Goal: Check status: Check status

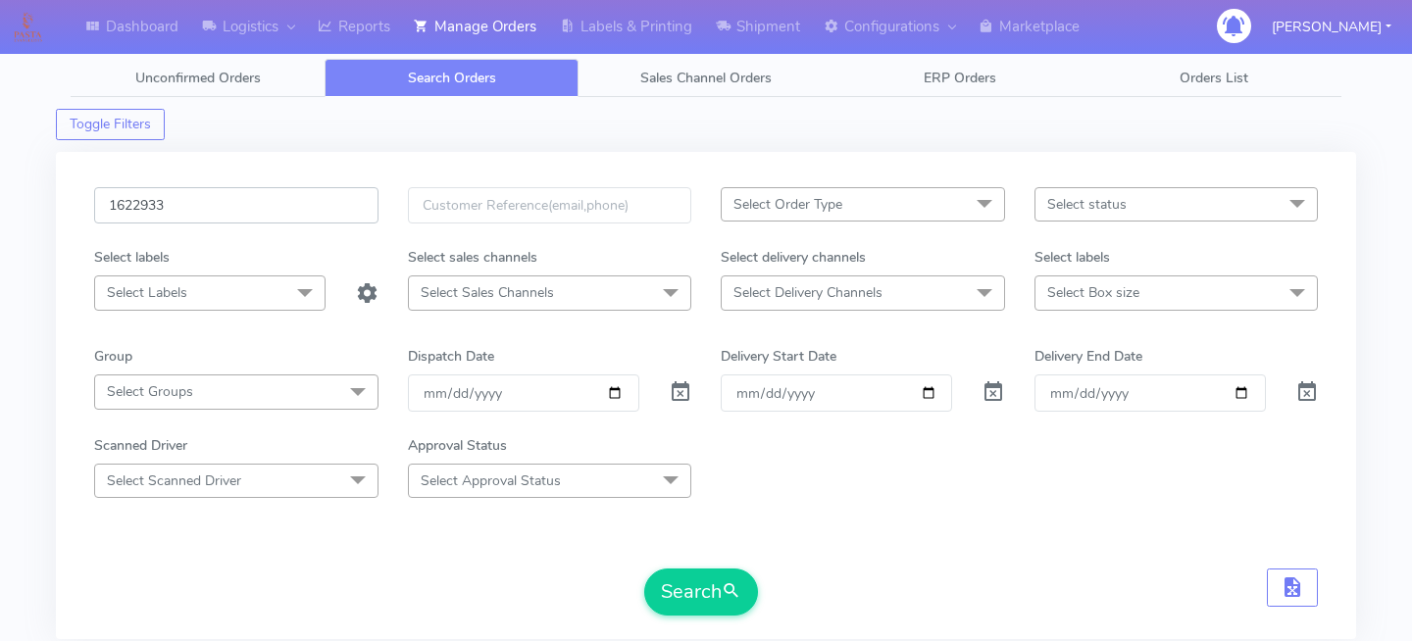
click at [247, 206] on input "1622933" at bounding box center [236, 205] width 284 height 36
paste input "1622542"
type input "1622542"
click at [727, 601] on span "submit" at bounding box center [732, 591] width 20 height 26
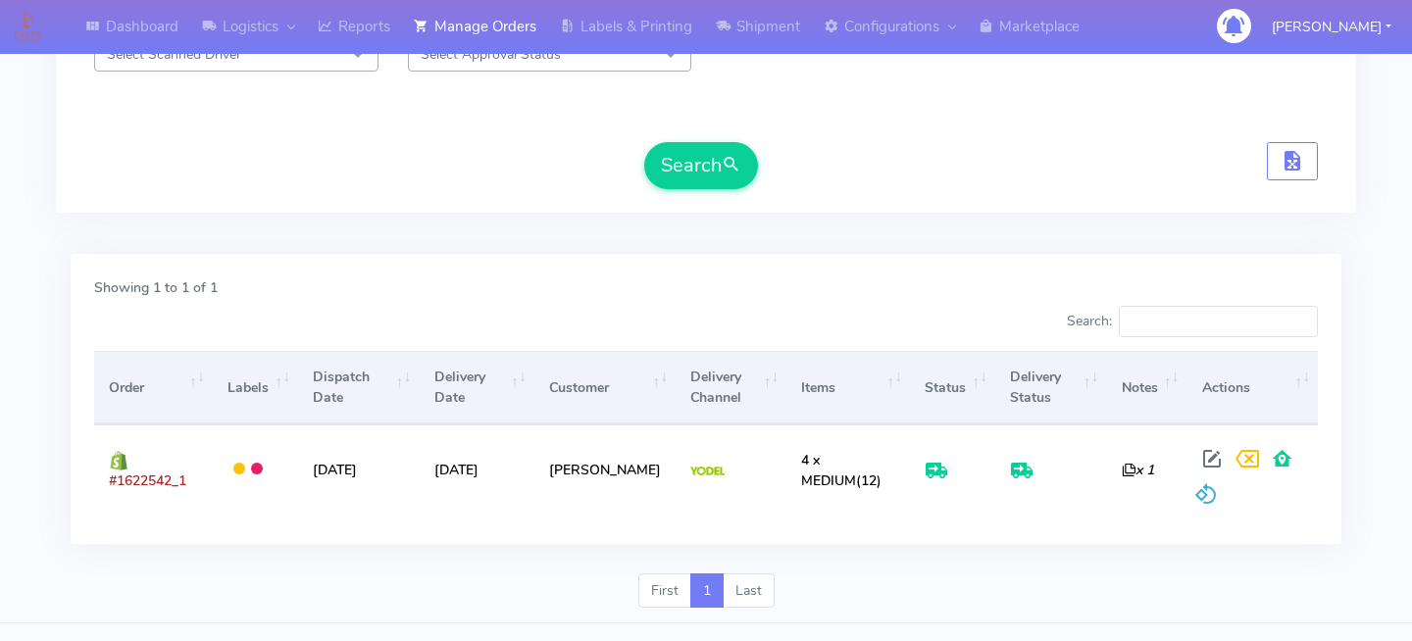
scroll to position [447, 0]
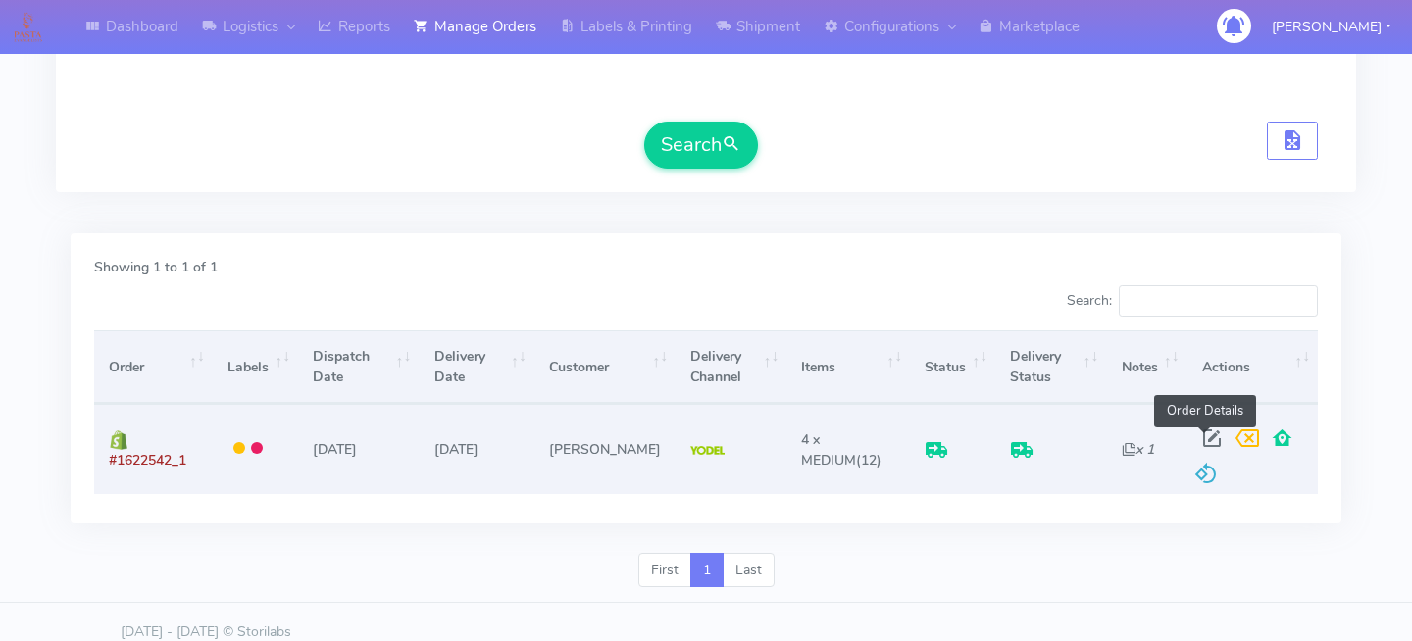
click at [1201, 434] on span at bounding box center [1211, 442] width 35 height 19
select select "5"
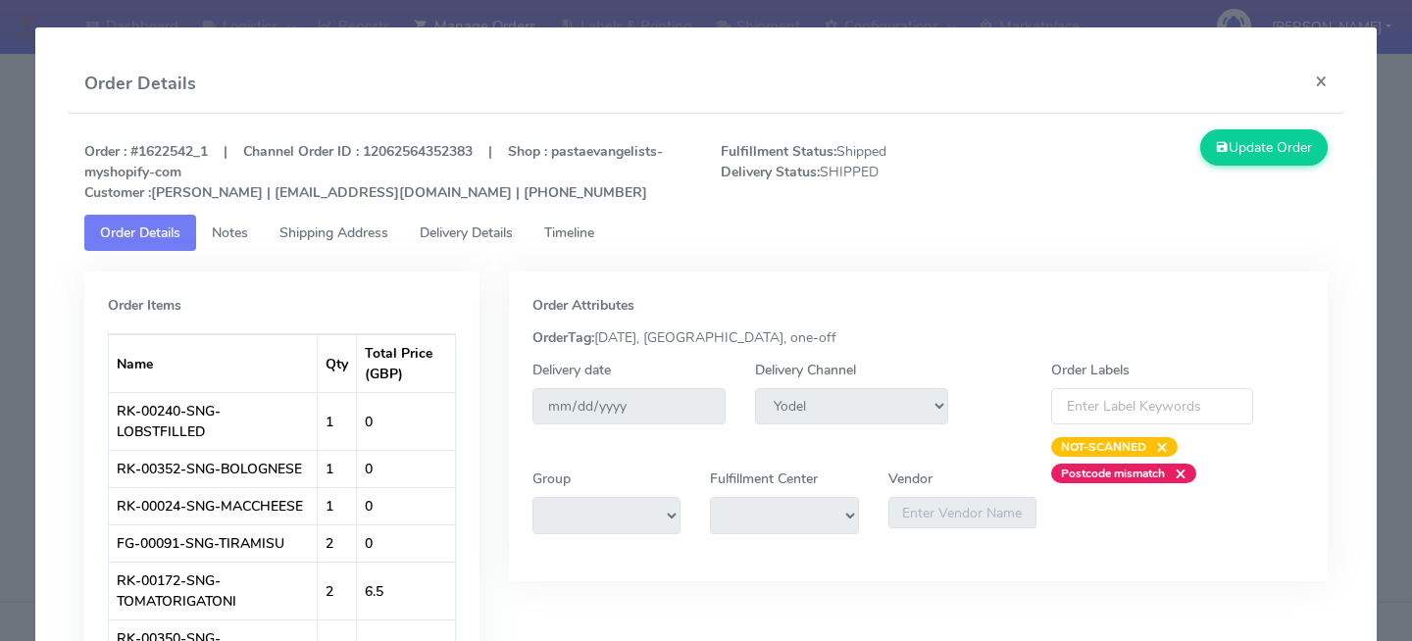
click at [477, 226] on span "Delivery Details" at bounding box center [466, 233] width 93 height 19
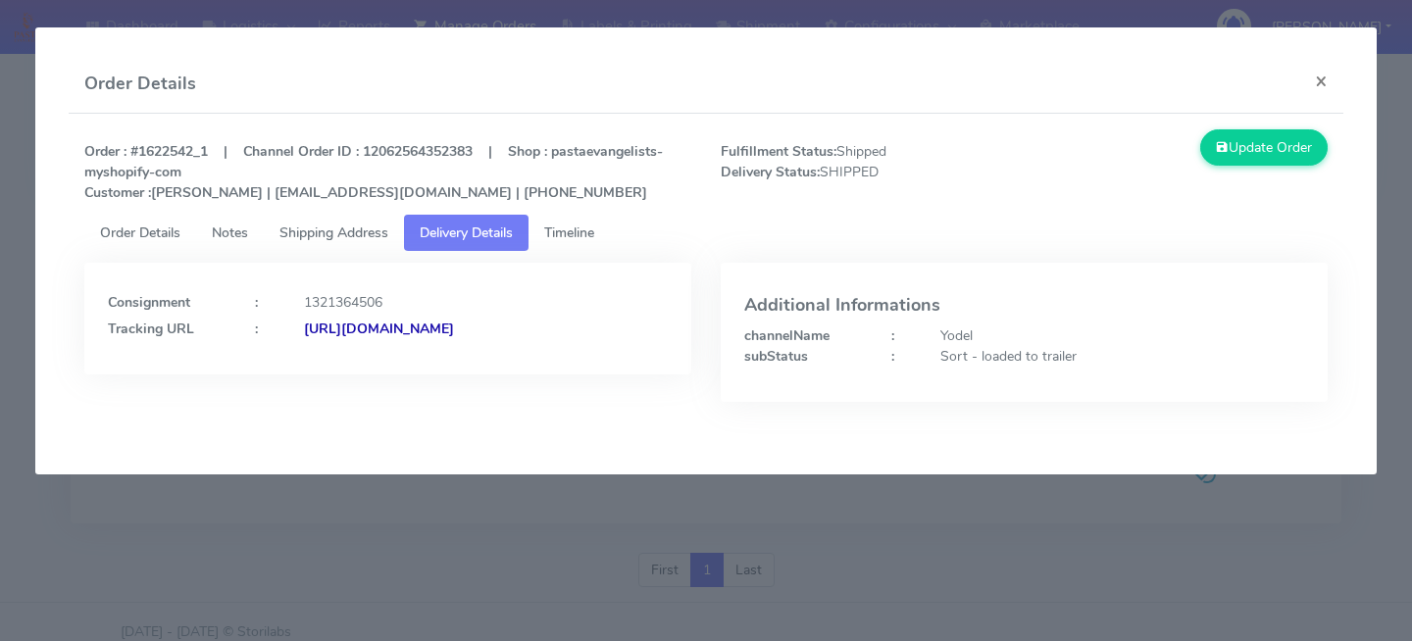
click at [1143, 593] on modal-container "Order Details × Order : #1622542_1 | Channel Order ID : 12062564352383 | Shop :…" at bounding box center [706, 320] width 1412 height 641
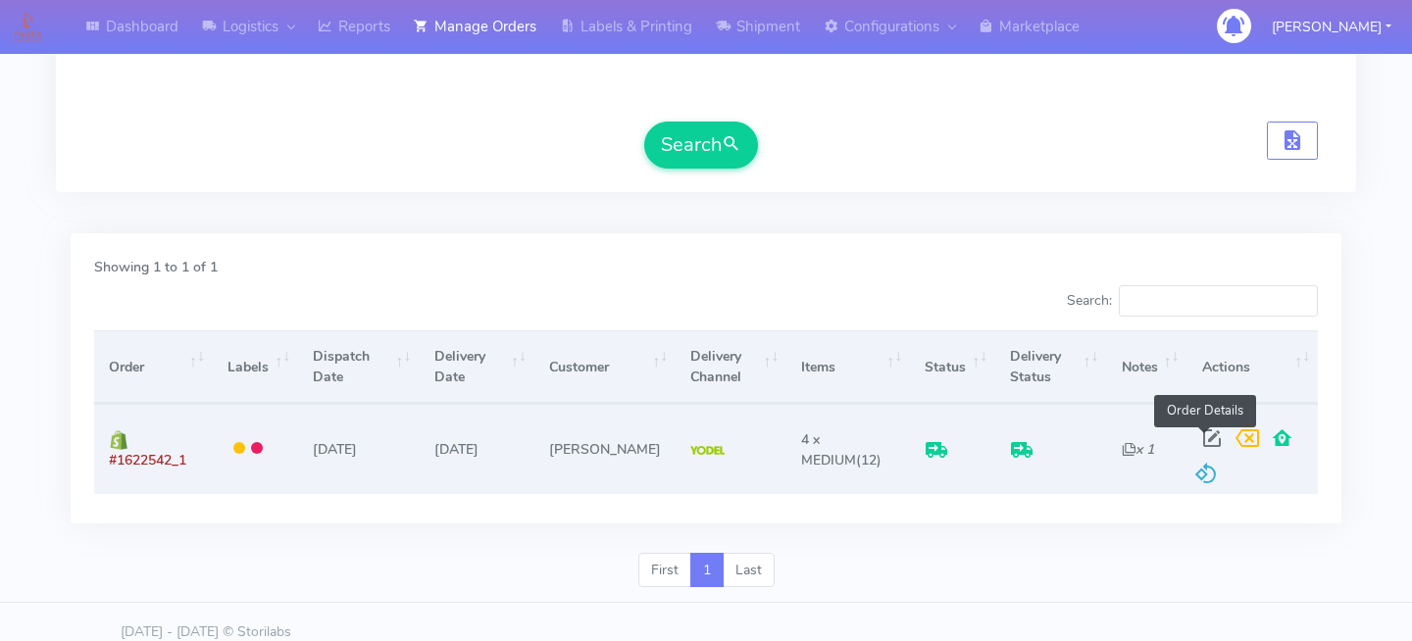
click at [1197, 440] on span at bounding box center [1211, 442] width 35 height 19
select select "5"
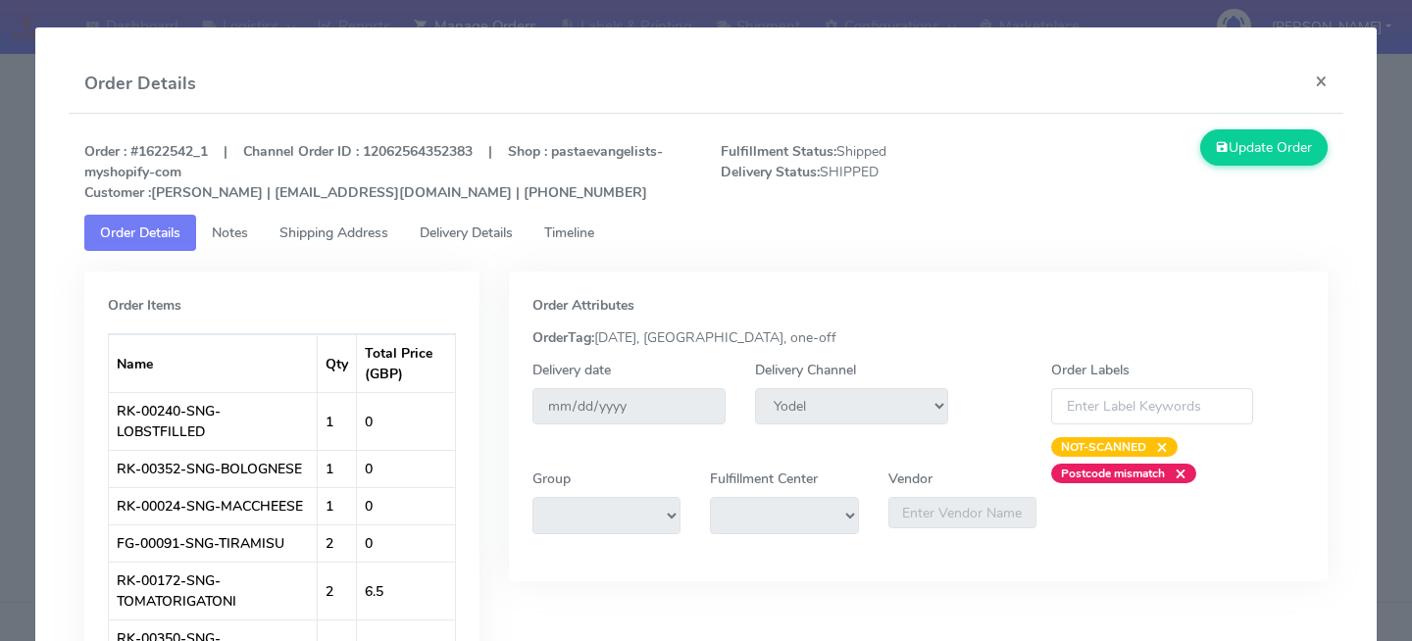
click at [456, 225] on span "Delivery Details" at bounding box center [466, 233] width 93 height 19
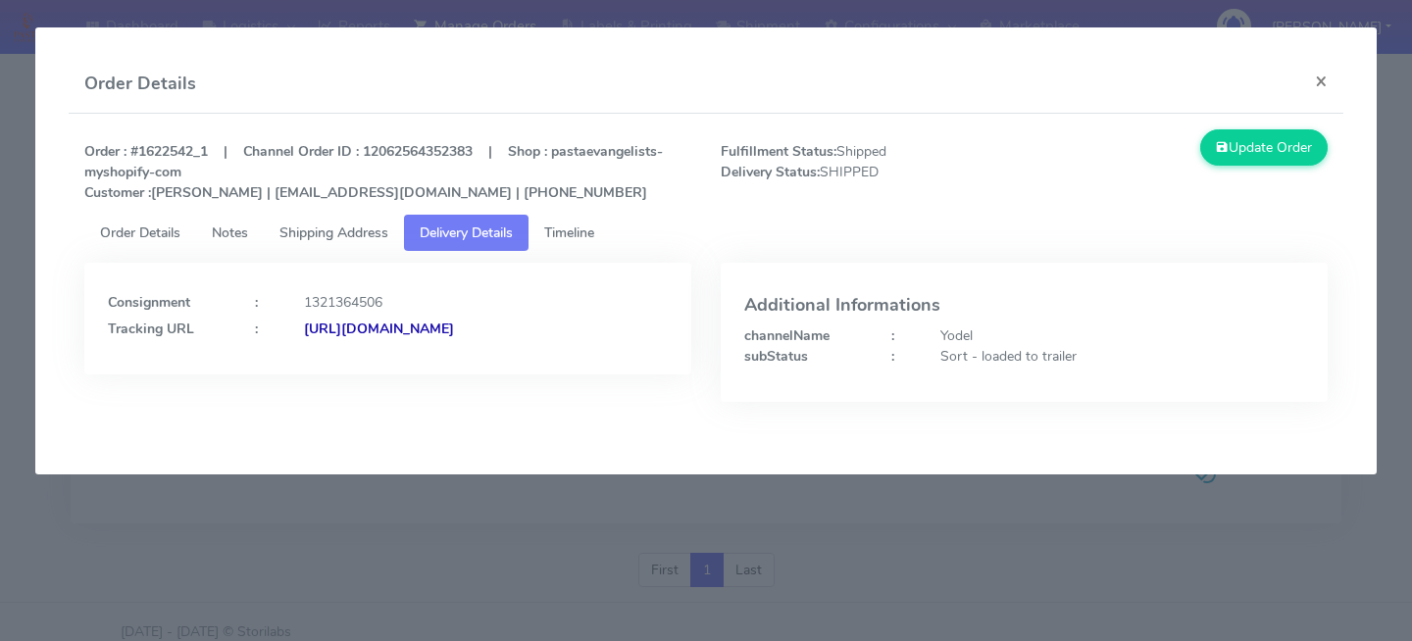
click at [594, 227] on span "Timeline" at bounding box center [569, 233] width 50 height 19
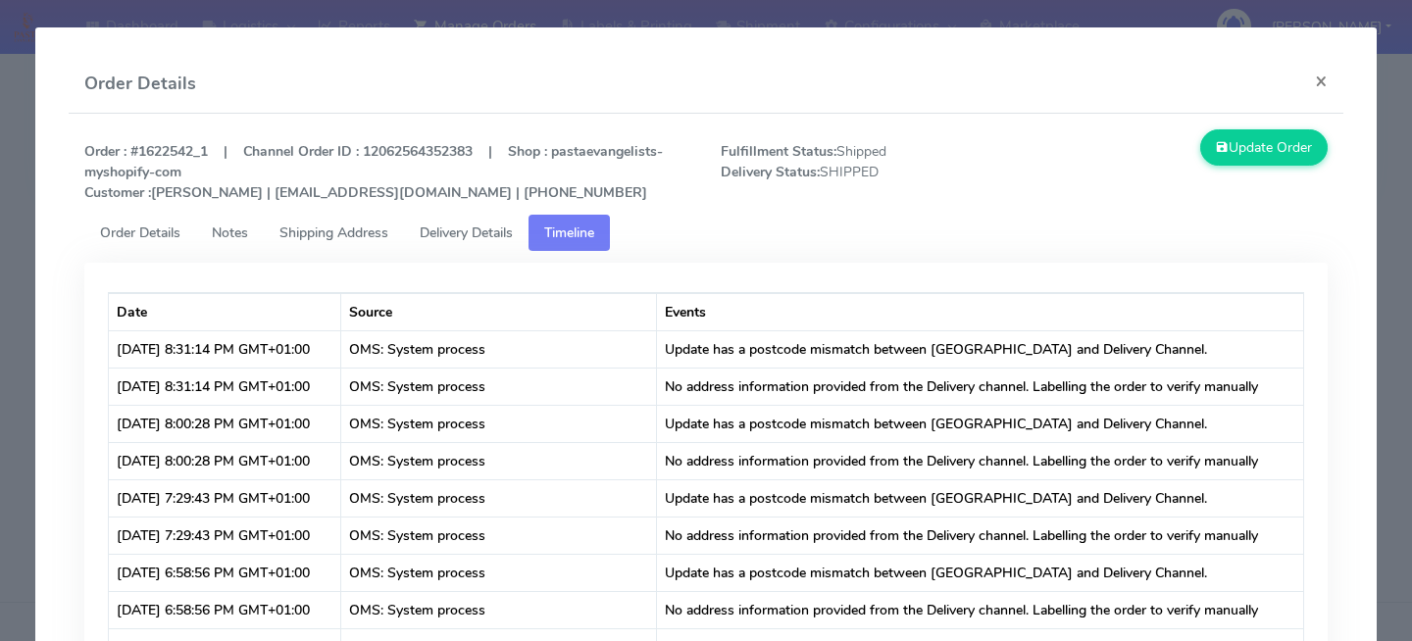
click at [507, 231] on span "Delivery Details" at bounding box center [466, 233] width 93 height 19
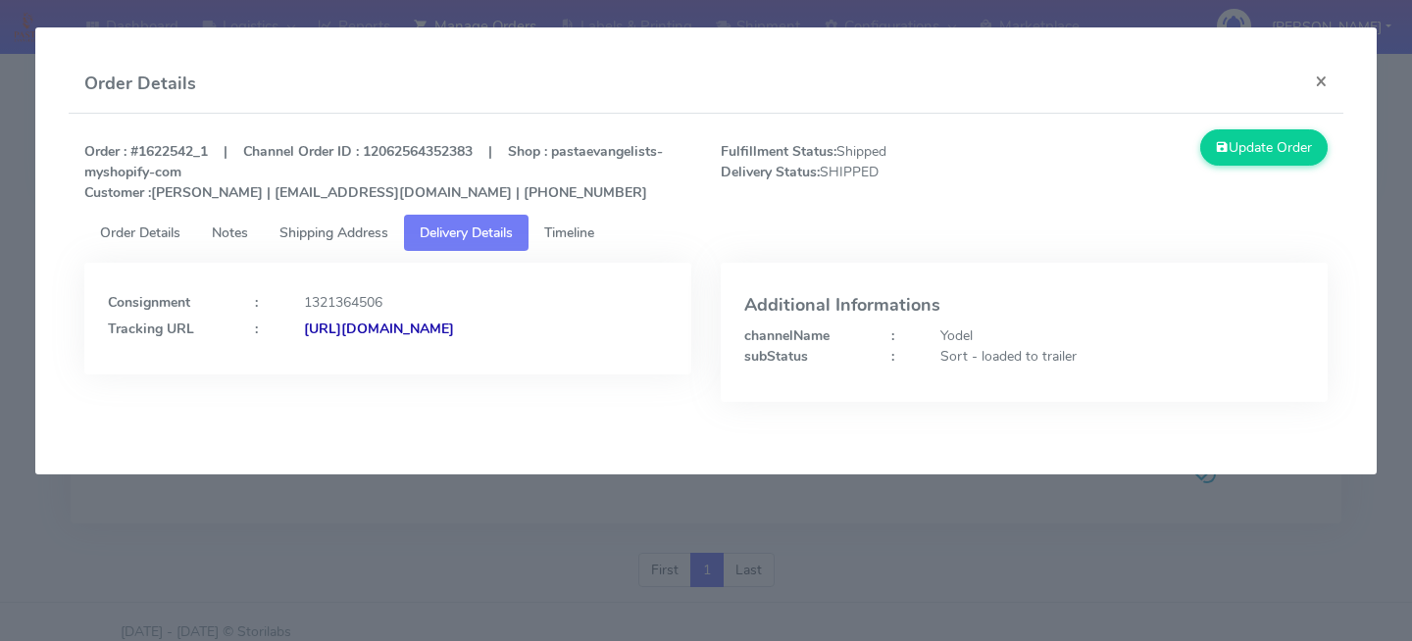
click at [273, 549] on modal-container "Order Details × Order : #1622542_1 | Channel Order ID : 12062564352383 | Shop :…" at bounding box center [706, 320] width 1412 height 641
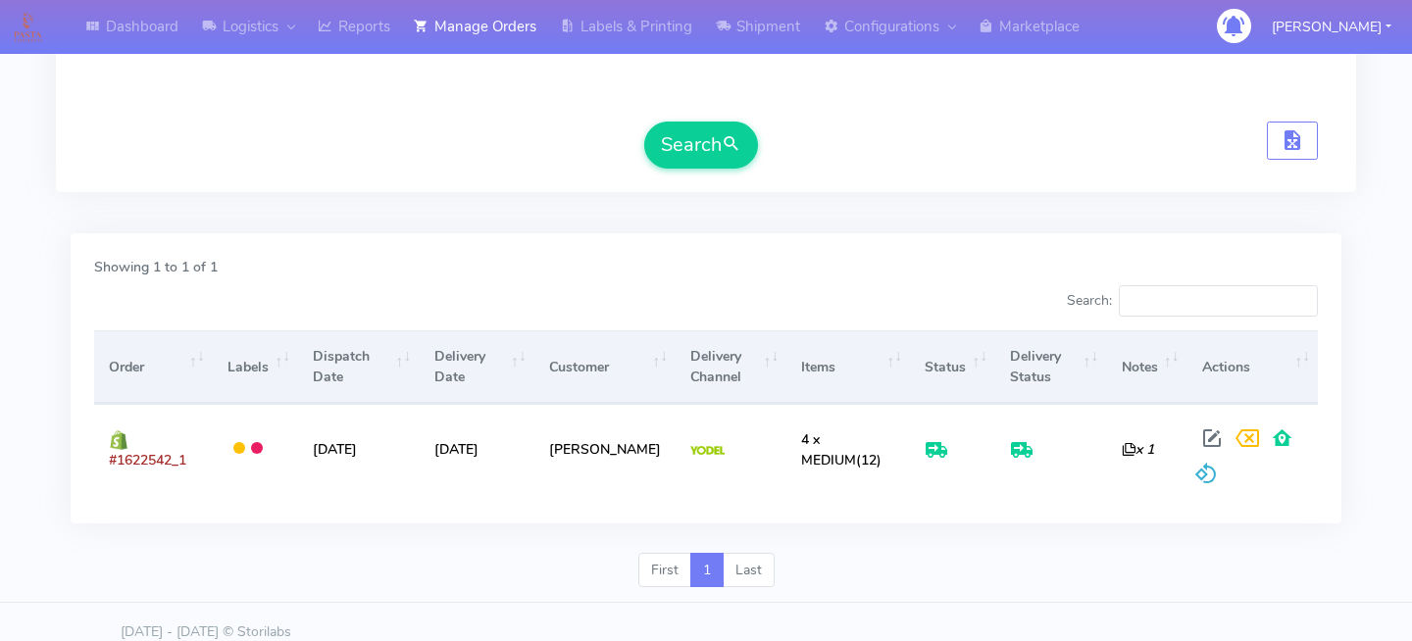
scroll to position [0, 0]
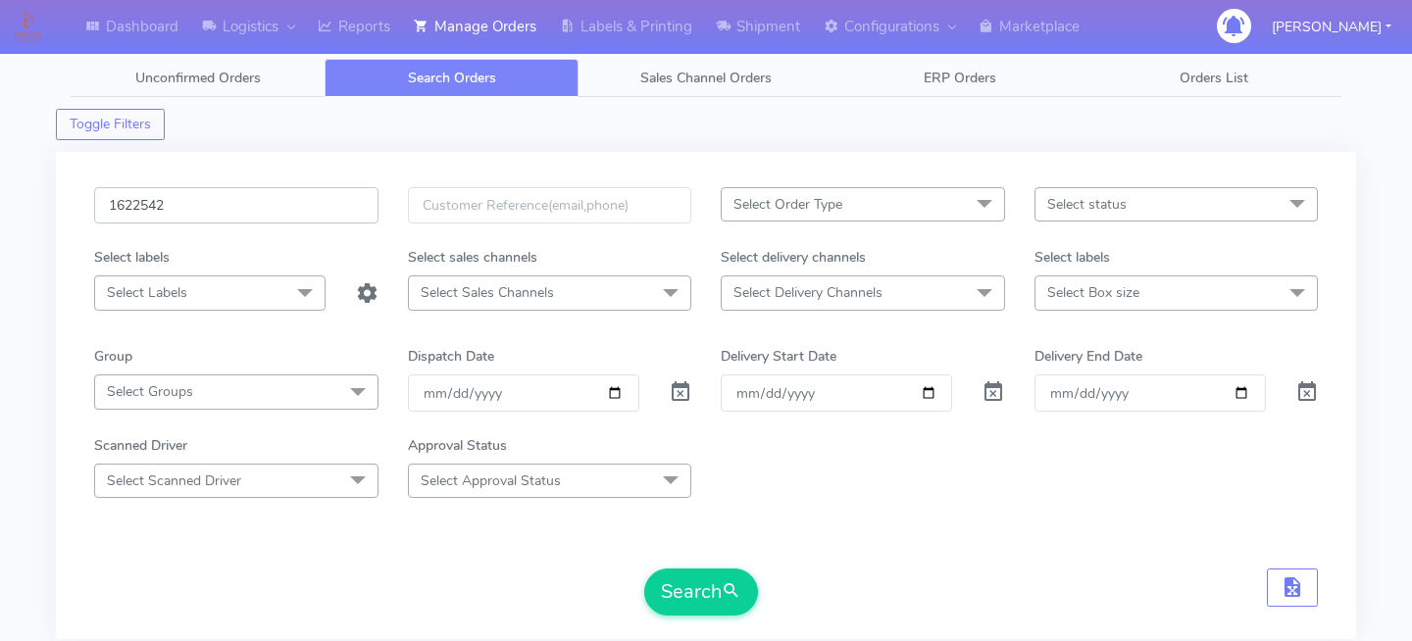
click at [268, 212] on input "1622542" at bounding box center [236, 205] width 284 height 36
type input "v"
paste input "1622256"
type input "1622256"
click at [729, 603] on span "submit" at bounding box center [732, 591] width 20 height 26
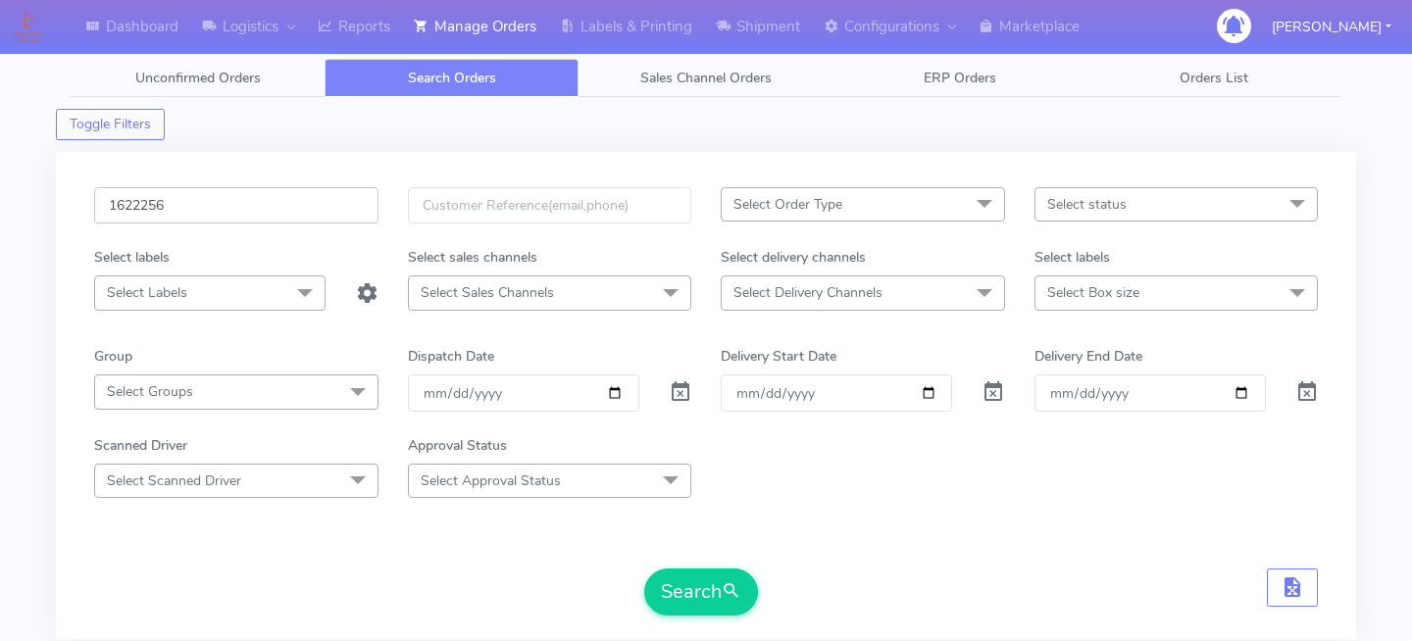
click at [220, 201] on input "1622256" at bounding box center [236, 205] width 284 height 36
paste input "1620060"
type input "1620060"
click at [696, 597] on button "Search" at bounding box center [701, 592] width 114 height 47
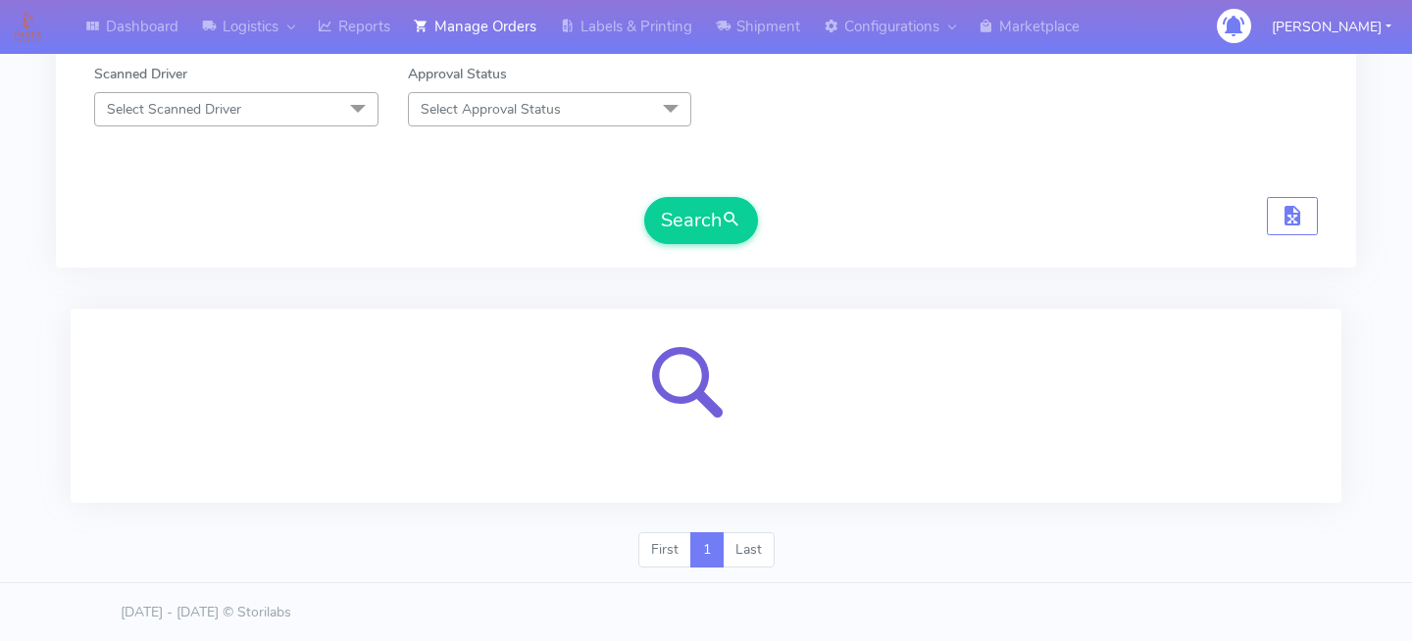
scroll to position [468, 0]
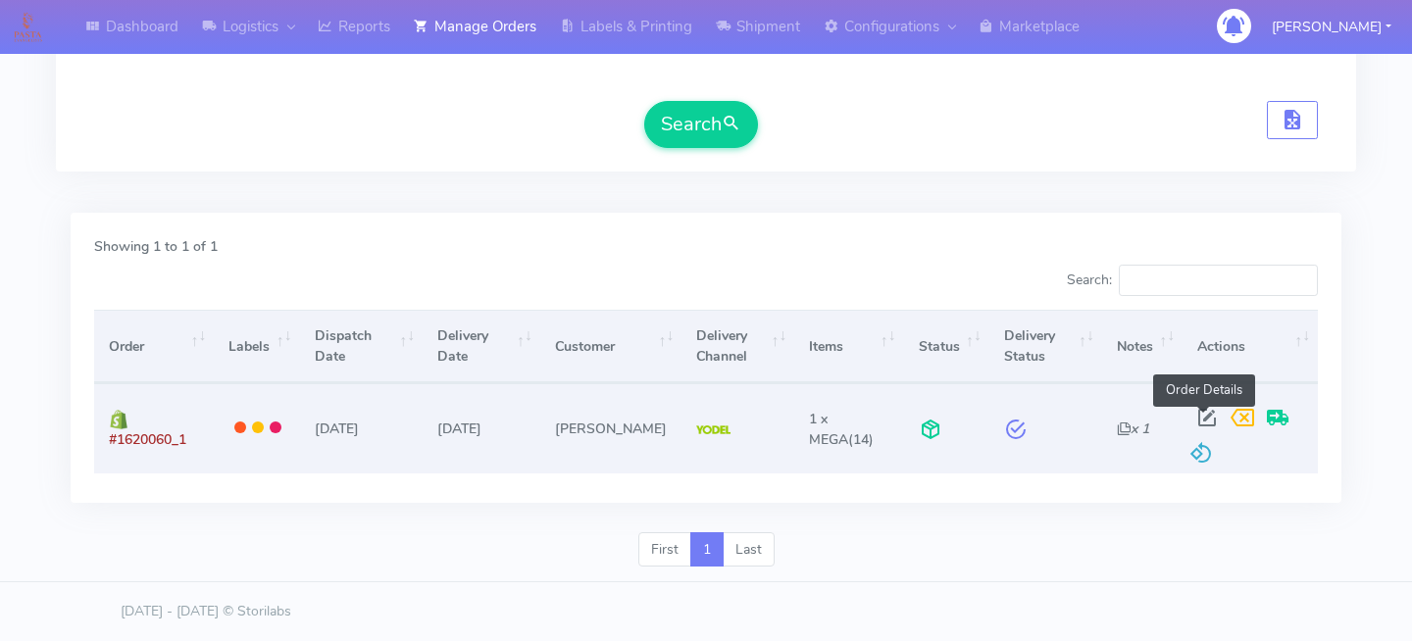
click at [1193, 413] on span at bounding box center [1206, 422] width 35 height 19
select select "5"
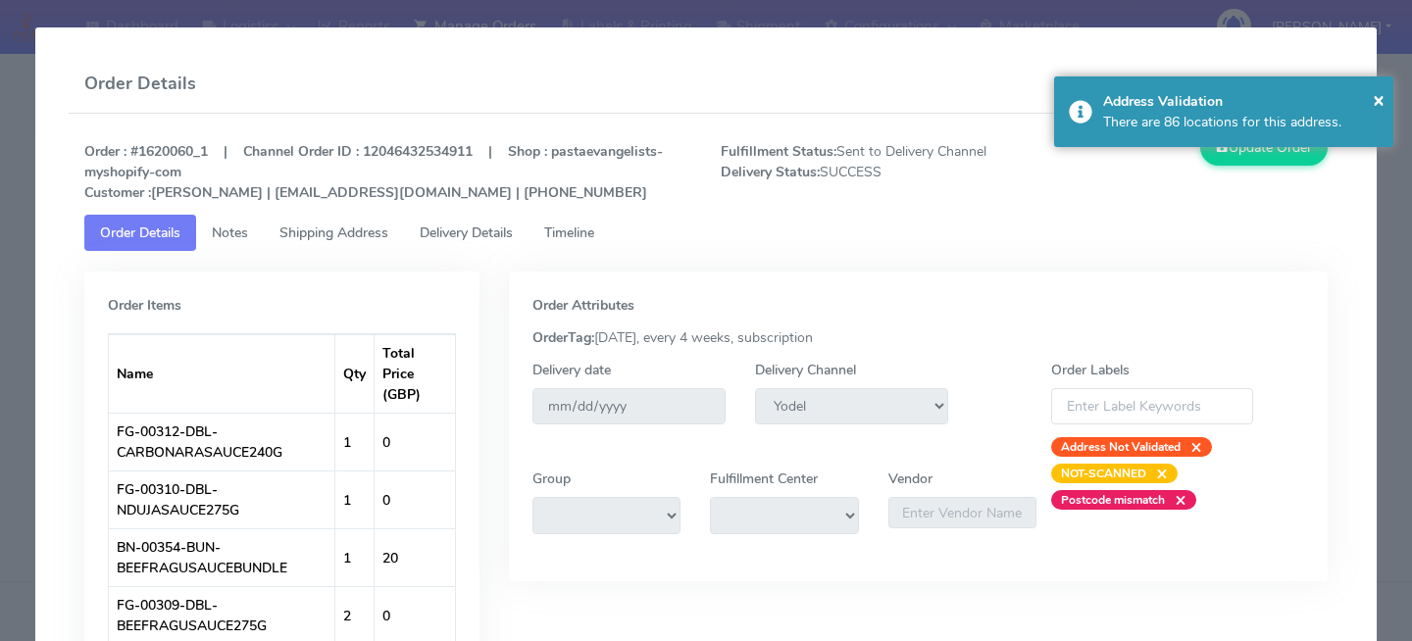
click at [509, 227] on span "Delivery Details" at bounding box center [466, 233] width 93 height 19
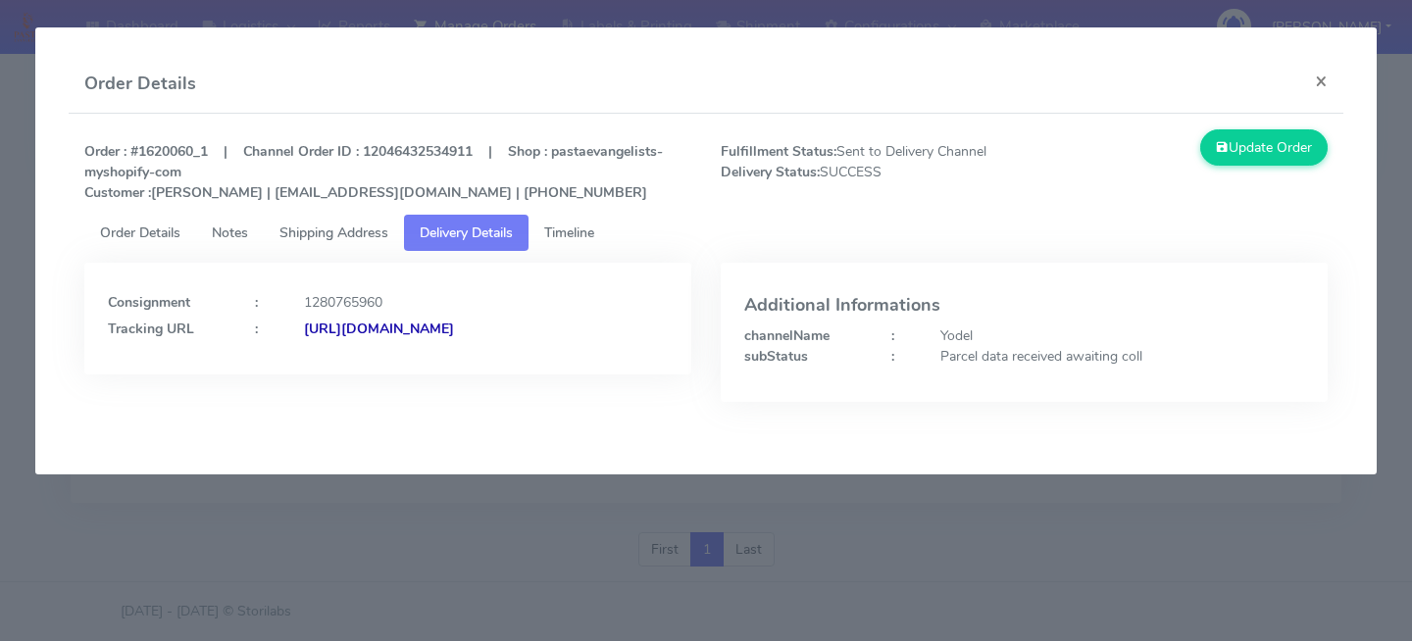
click at [561, 230] on span "Timeline" at bounding box center [569, 233] width 50 height 19
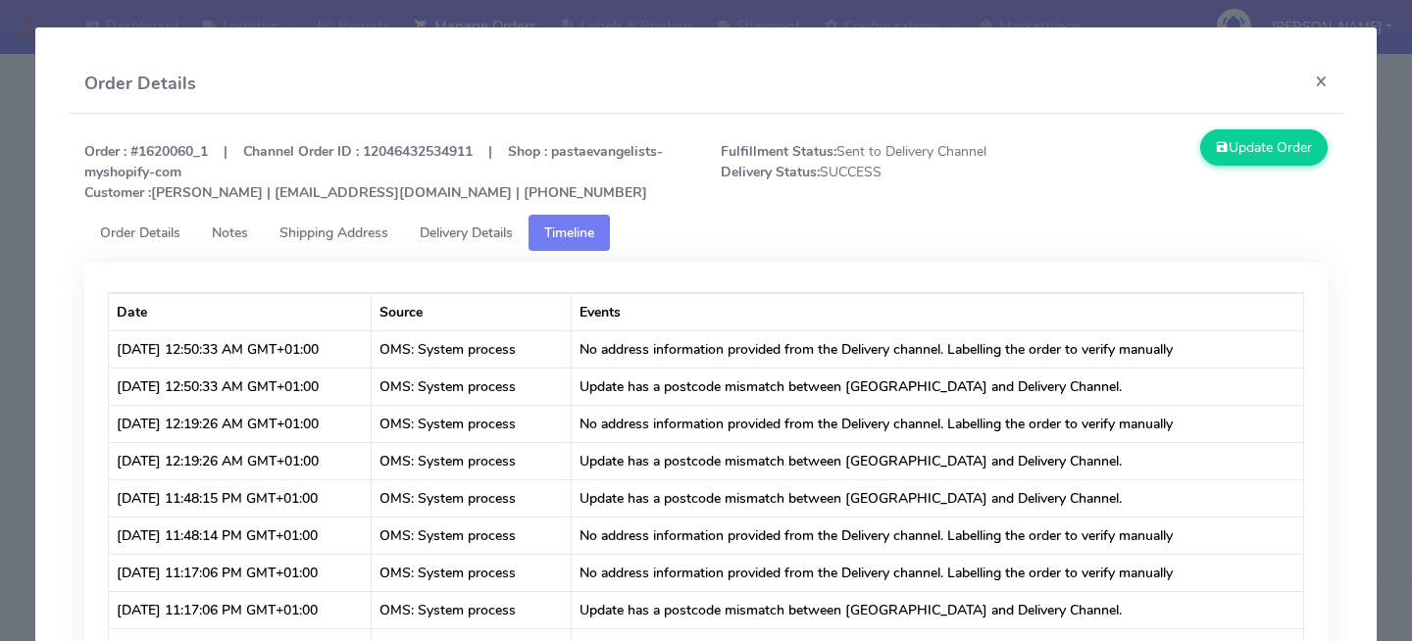
click at [489, 241] on span "Delivery Details" at bounding box center [466, 233] width 93 height 19
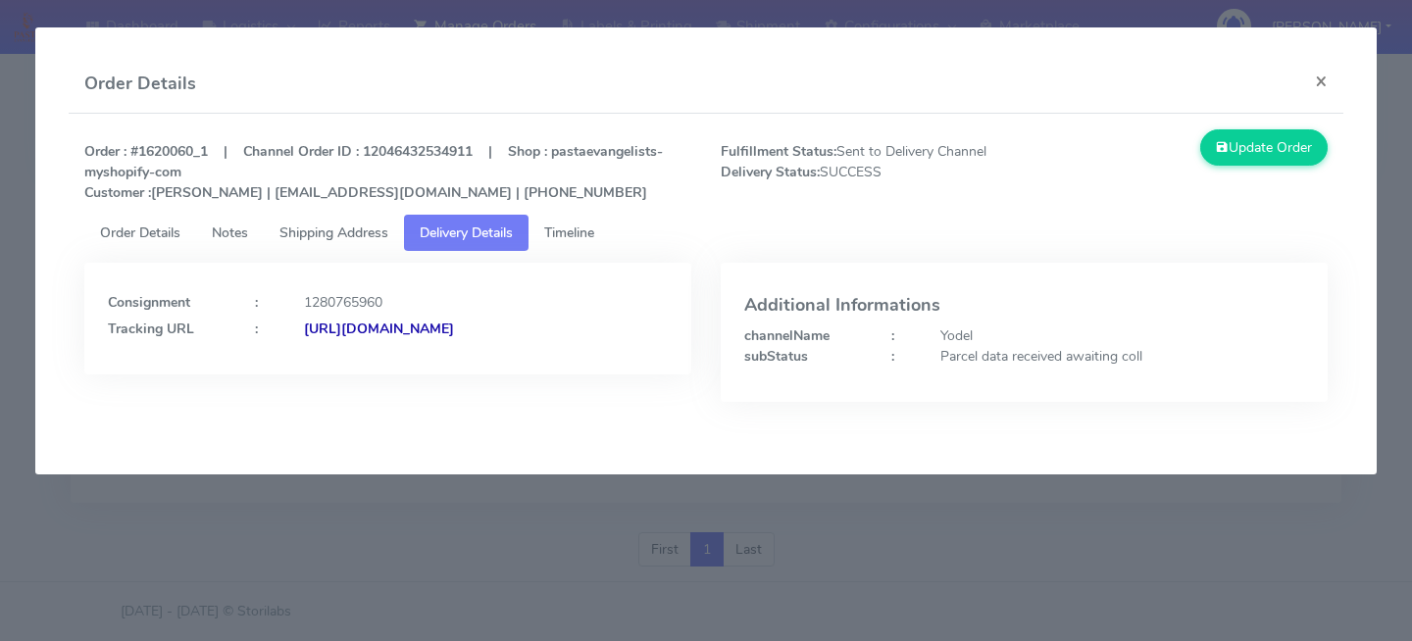
click at [427, 338] on strong "[URL][DOMAIN_NAME]" at bounding box center [379, 329] width 150 height 19
click at [410, 568] on modal-container "Order Details × Order : #1620060_1 | Channel Order ID : 12046432534911 | Shop :…" at bounding box center [706, 320] width 1412 height 641
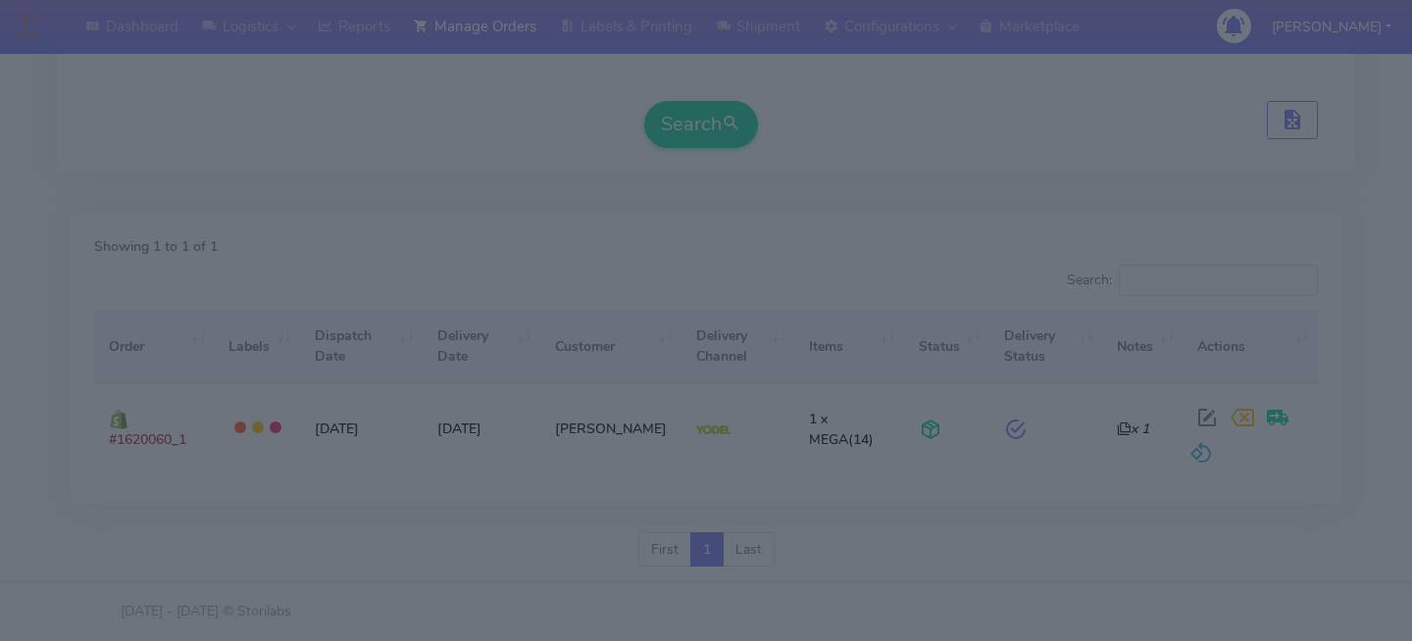
scroll to position [0, 0]
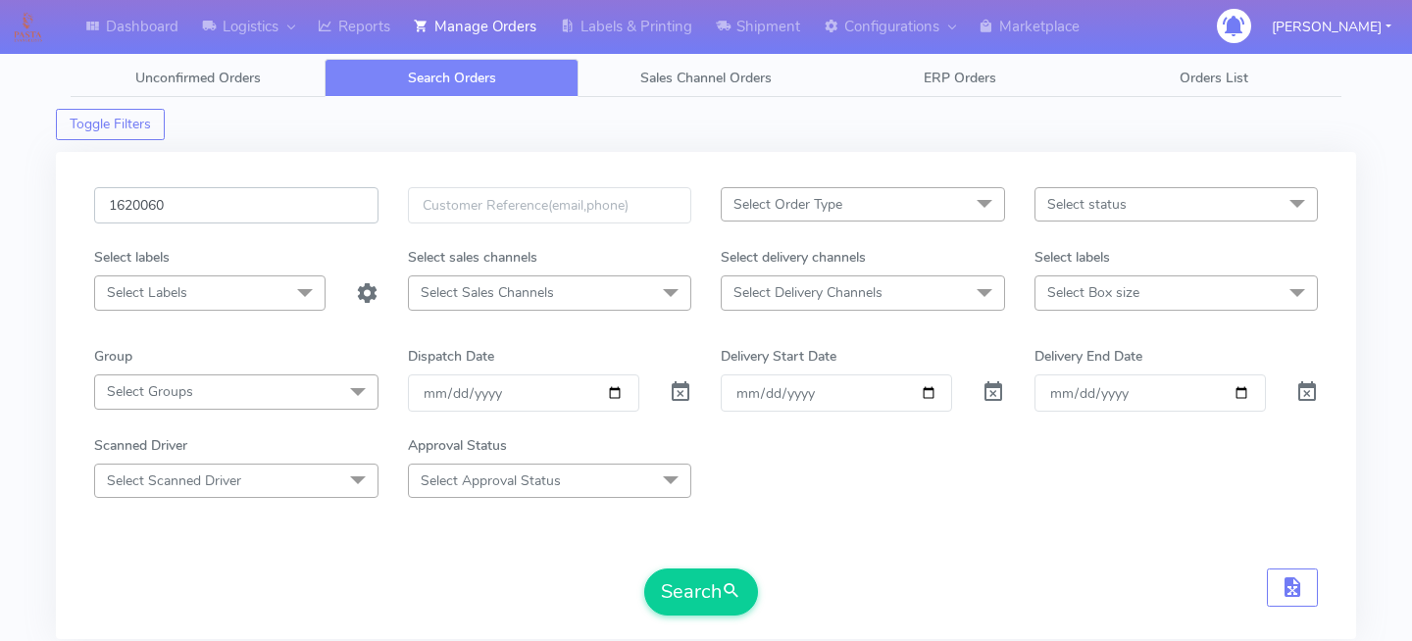
click at [276, 205] on input "1620060" at bounding box center [236, 205] width 284 height 36
paste input "1625531"
type input "1625531"
click at [708, 597] on button "Search" at bounding box center [701, 592] width 114 height 47
click at [320, 211] on input "1625531" at bounding box center [236, 205] width 284 height 36
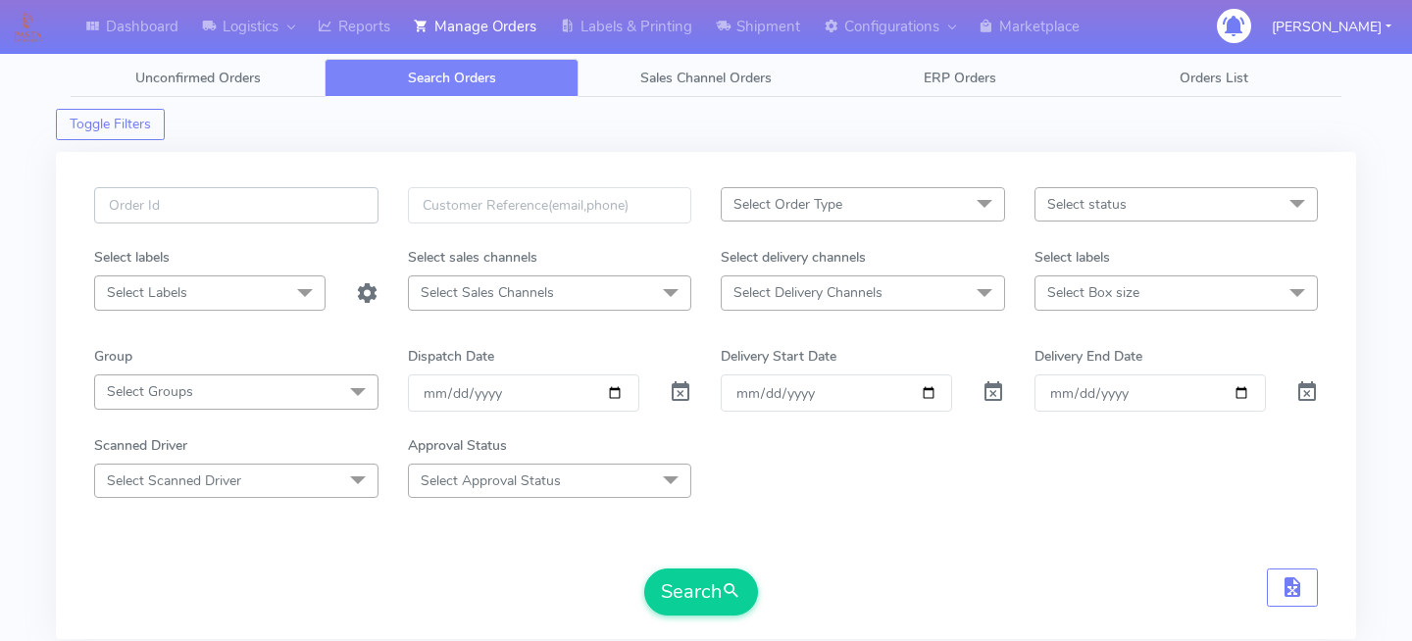
paste input "1625531"
type input "1625531"
click at [729, 591] on span "submit" at bounding box center [732, 591] width 20 height 26
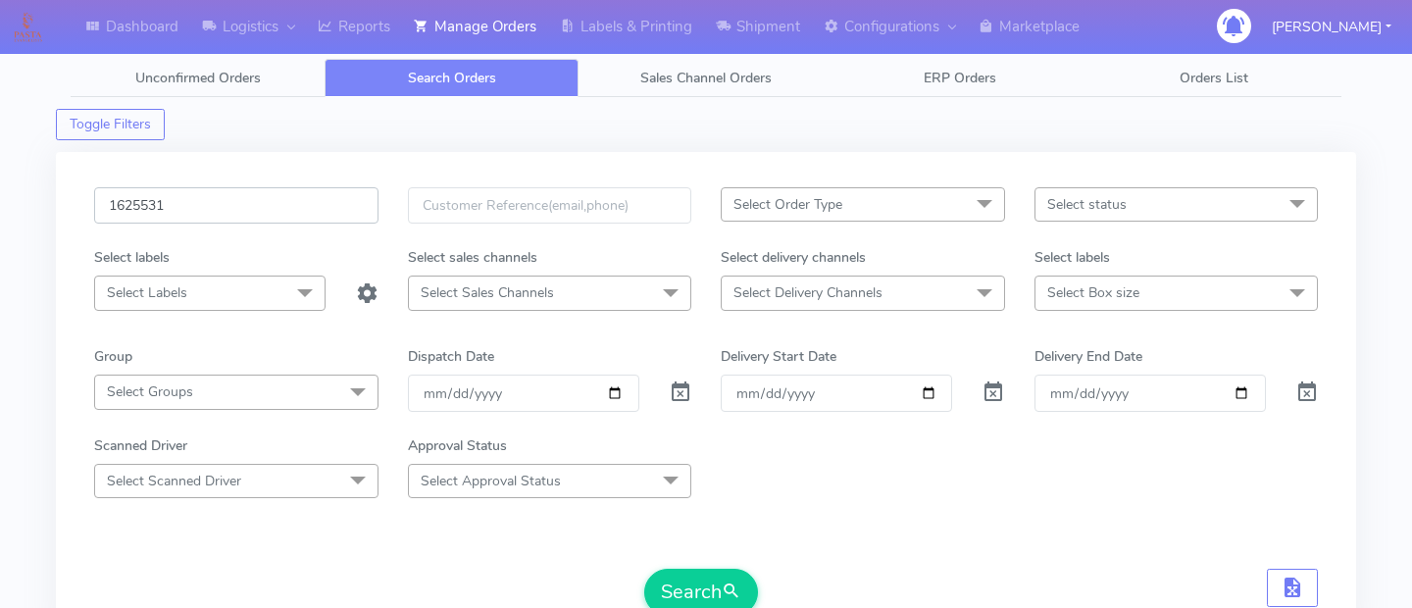
click at [261, 204] on input "1625531" at bounding box center [236, 205] width 284 height 36
paste input "1619578"
type input "1619578"
click at [715, 578] on button "Search" at bounding box center [701, 592] width 114 height 47
click at [293, 208] on input "1619578" at bounding box center [236, 205] width 284 height 36
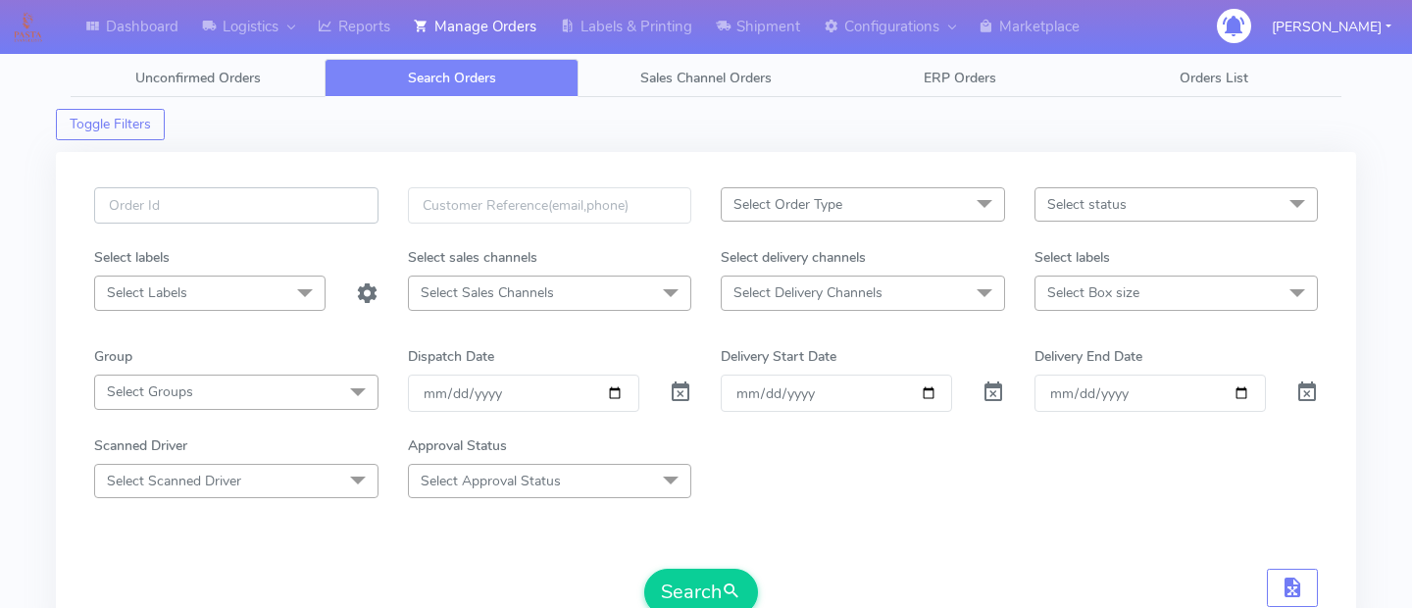
paste input "1621813"
type input "1621813"
click at [702, 568] on form "1621813 Select Order Type Select All MEALS ATAVI One Off Pasta Club Gift Kit Ev…" at bounding box center [706, 401] width 1224 height 428
click at [705, 589] on button "Search" at bounding box center [701, 592] width 114 height 47
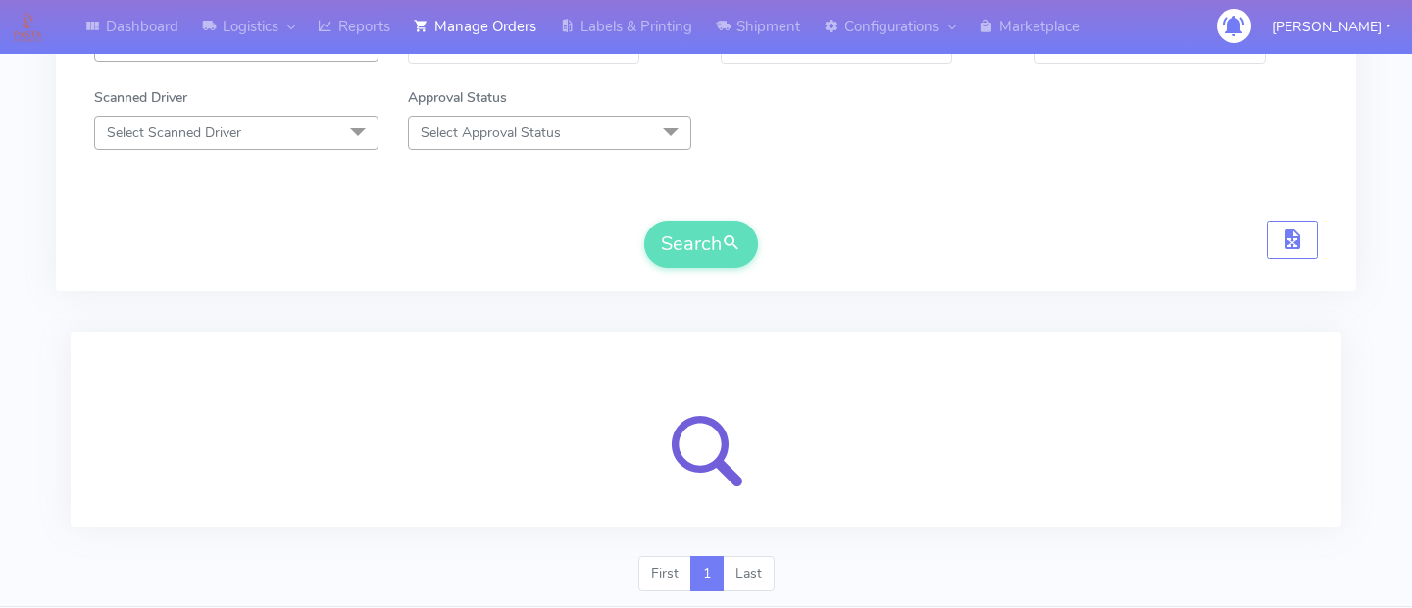
scroll to position [405, 0]
